Goal: Navigation & Orientation: Go to known website

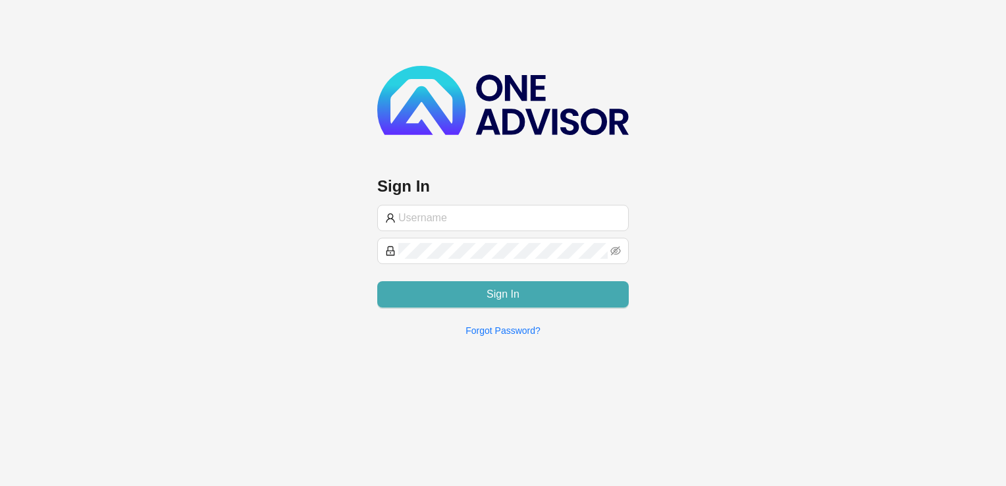
type input "[PERSON_NAME][EMAIL_ADDRESS][DOMAIN_NAME]"
click at [590, 292] on button "Sign In" at bounding box center [503, 294] width 252 height 26
